Goal: Find specific page/section: Find specific page/section

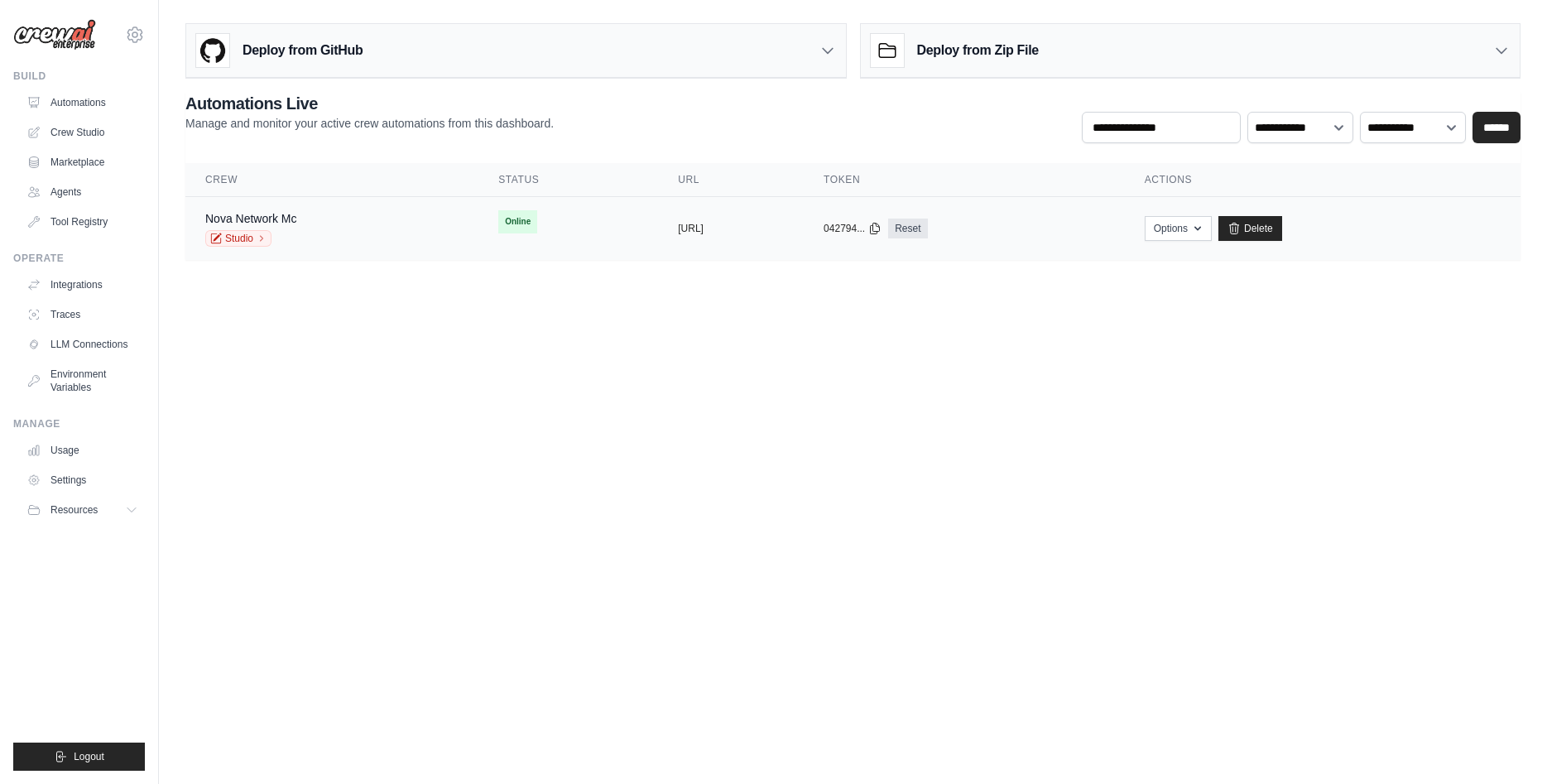
click at [398, 243] on div "Nova Network Mc Studio" at bounding box center [332, 228] width 253 height 37
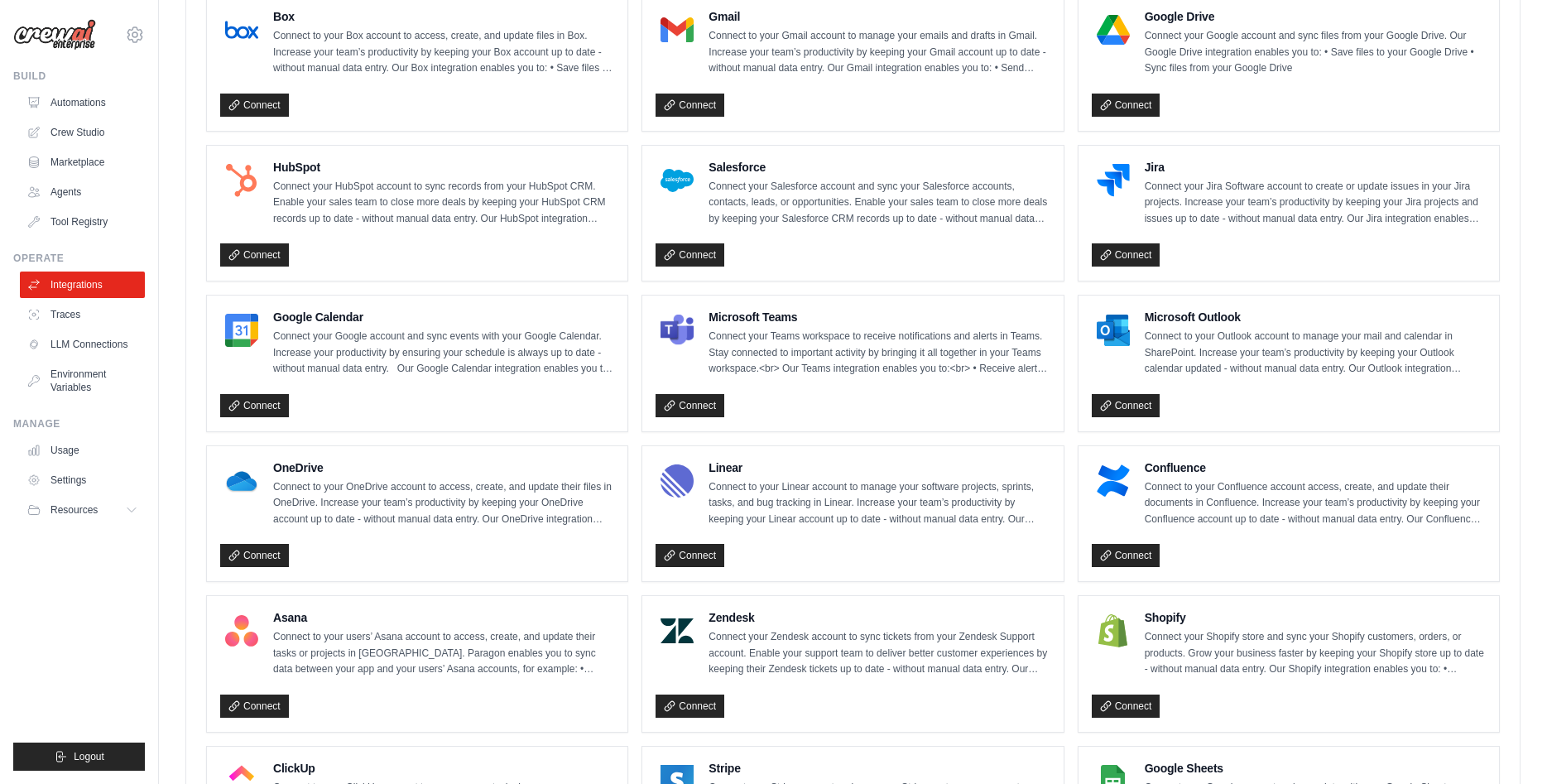
scroll to position [253, 0]
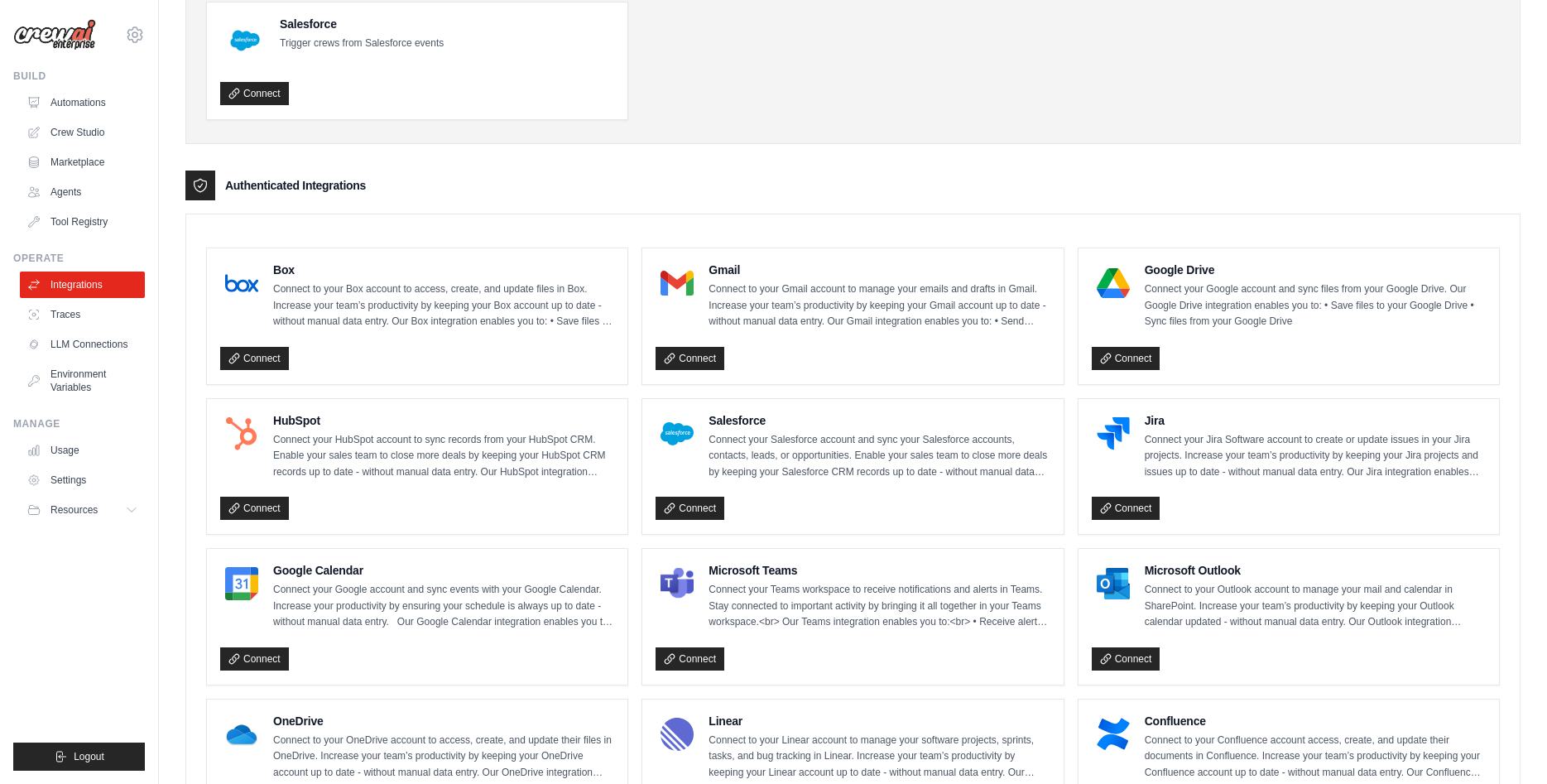
click at [716, 354] on link "Connect" at bounding box center [690, 357] width 69 height 23
click at [697, 355] on link "Connect" at bounding box center [690, 357] width 69 height 23
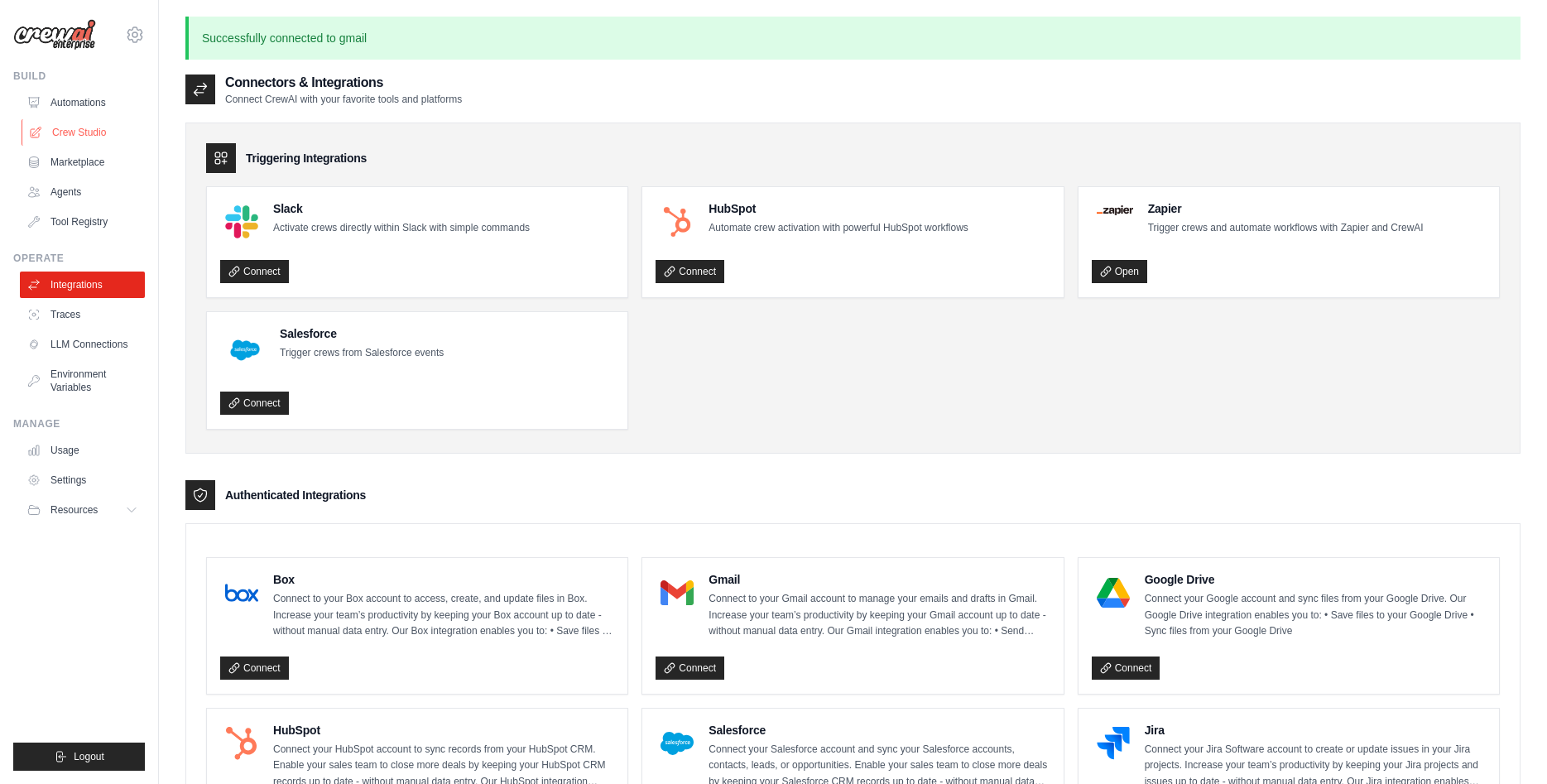
click at [64, 135] on link "Crew Studio" at bounding box center [84, 132] width 125 height 27
